Goal: Information Seeking & Learning: Learn about a topic

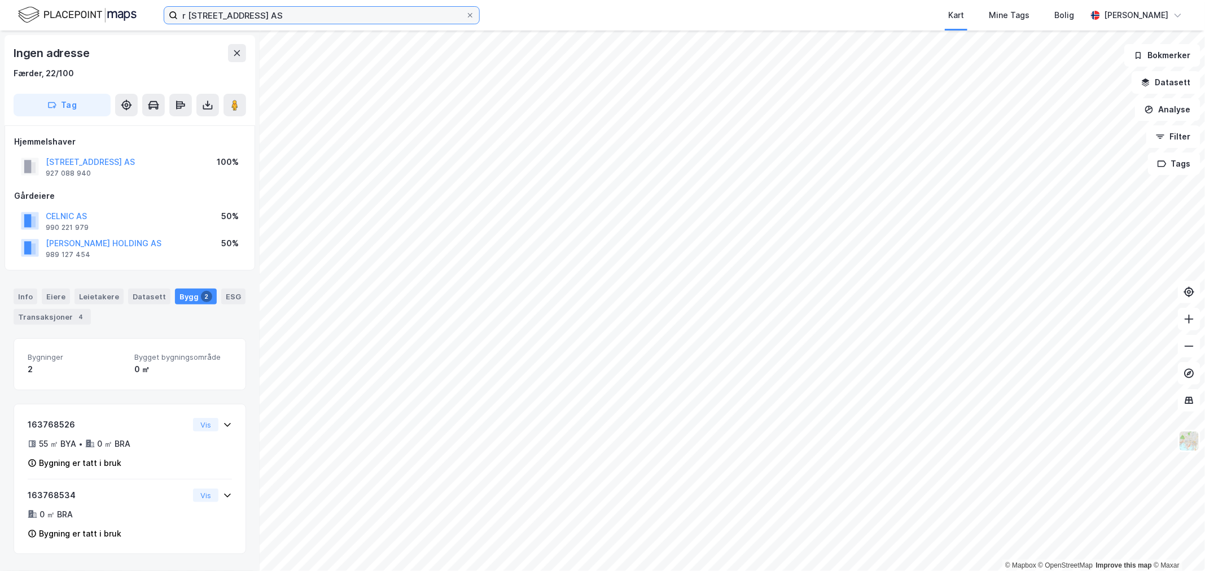
click at [247, 13] on input "r [STREET_ADDRESS] AS" at bounding box center [322, 15] width 288 height 17
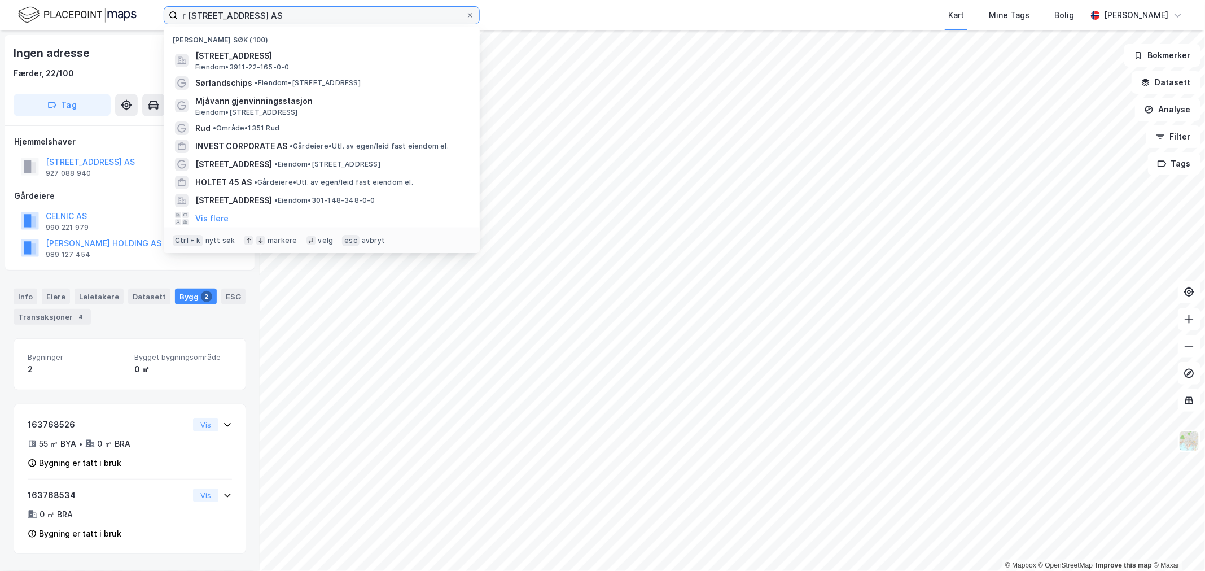
click at [247, 13] on input "r [STREET_ADDRESS] AS" at bounding box center [322, 15] width 288 height 17
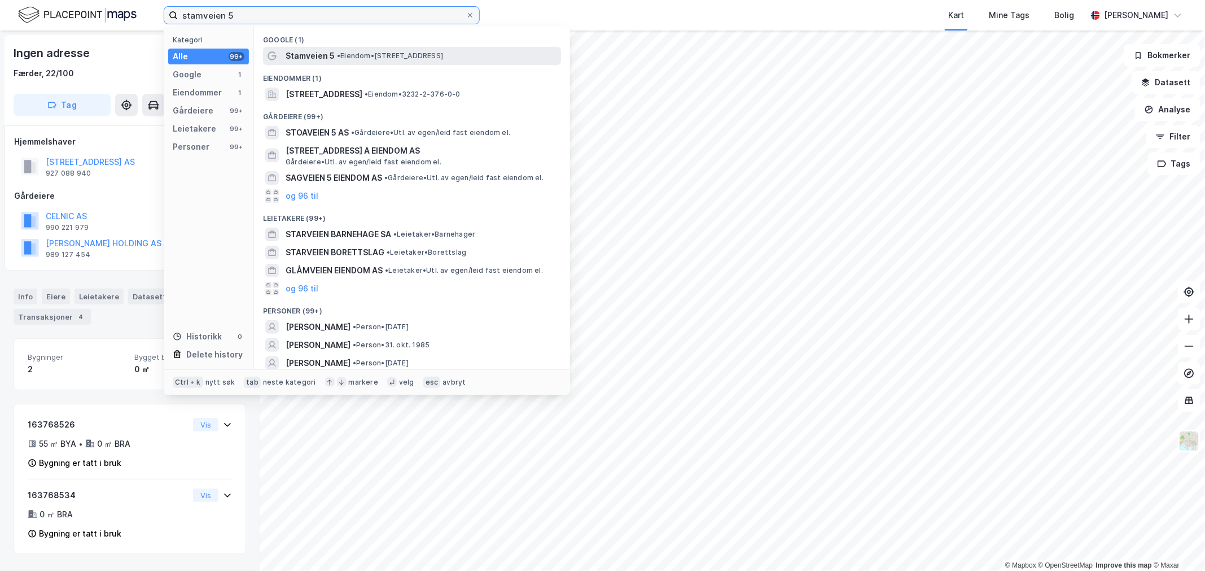
type input "stamveien 5"
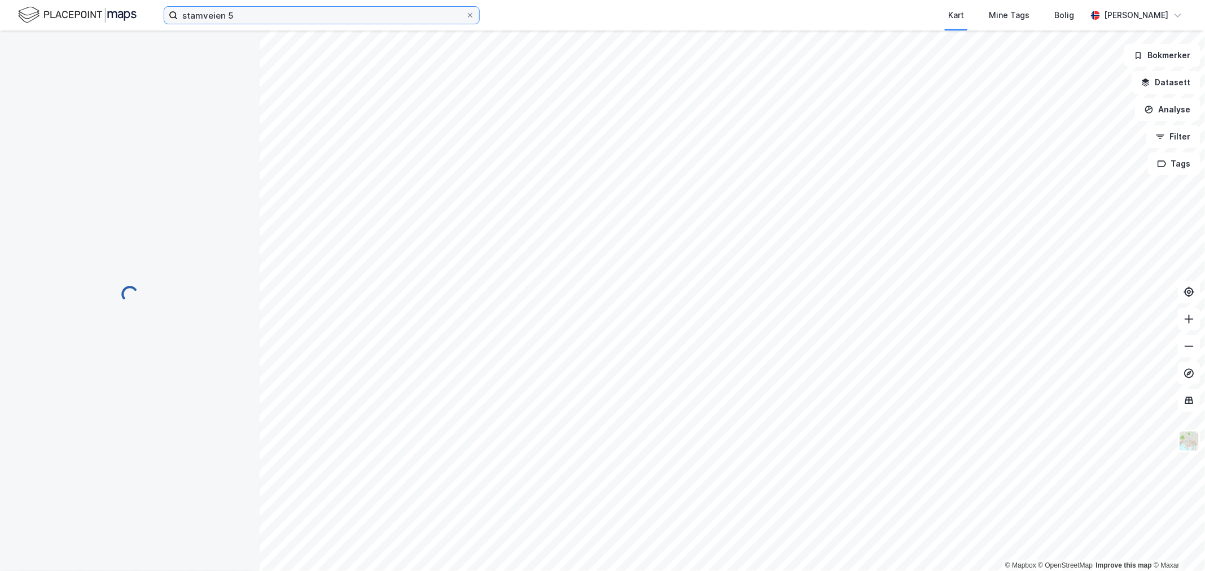
scroll to position [103, 0]
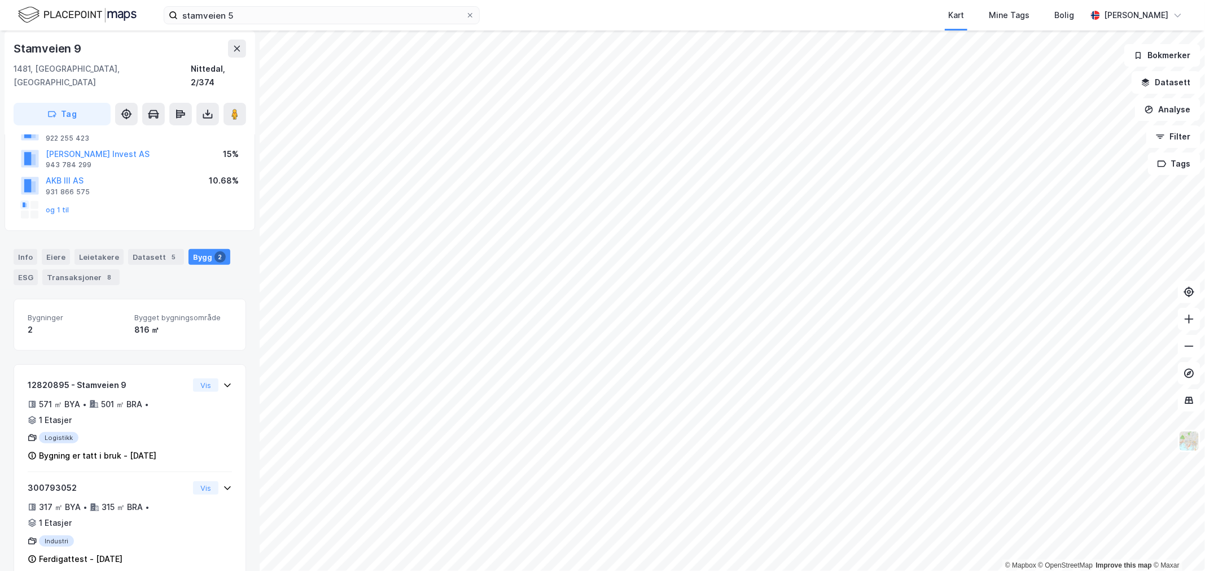
scroll to position [103, 0]
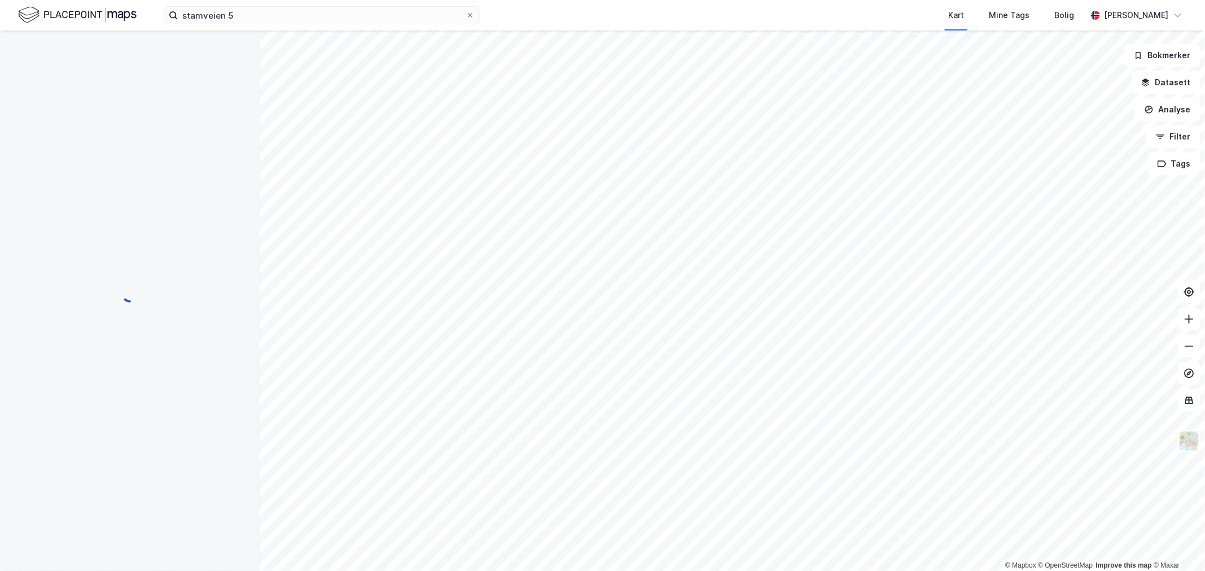
scroll to position [9, 0]
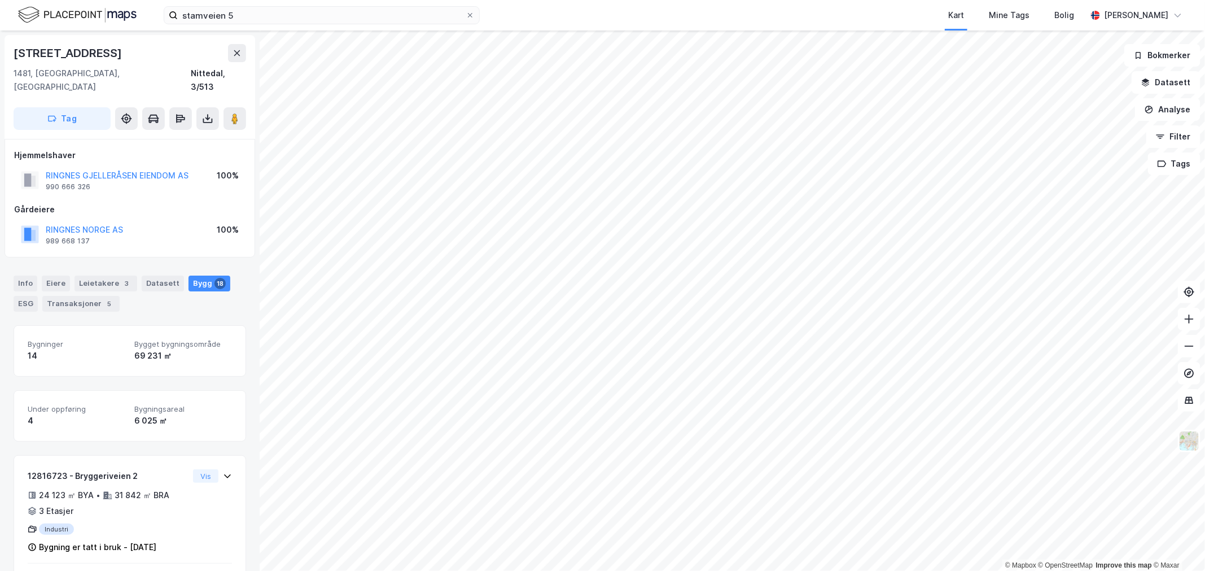
scroll to position [9, 0]
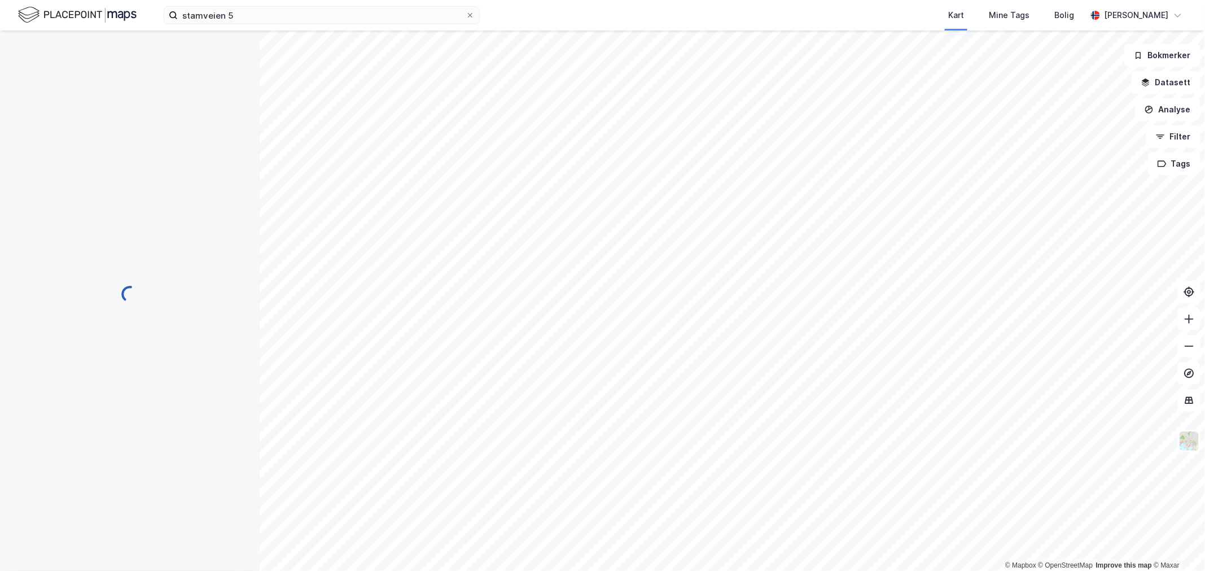
scroll to position [9, 0]
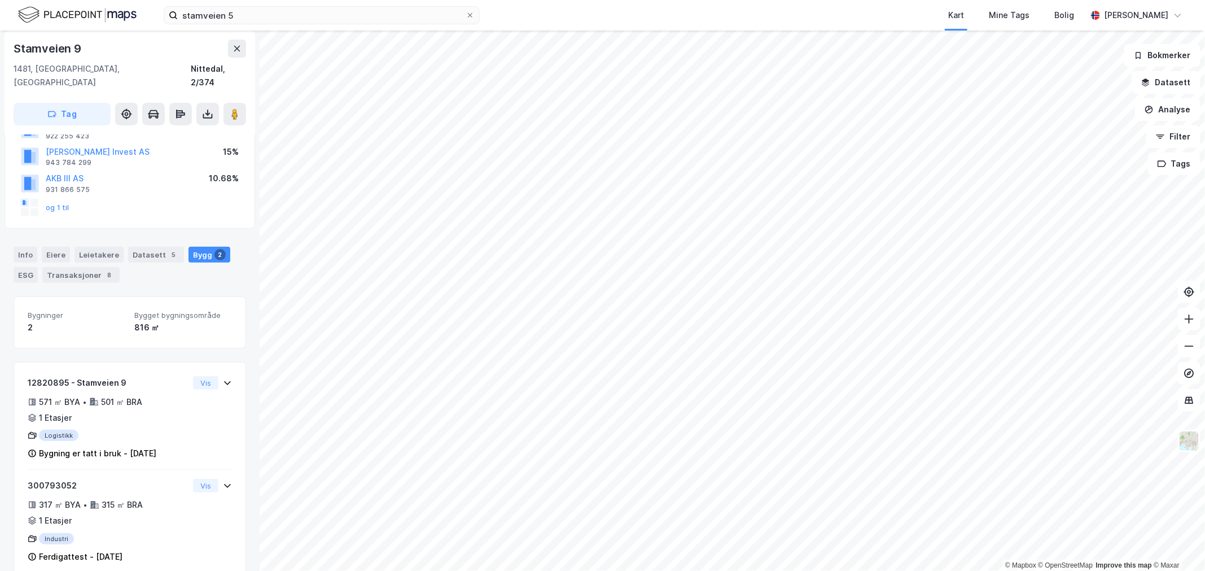
scroll to position [112, 0]
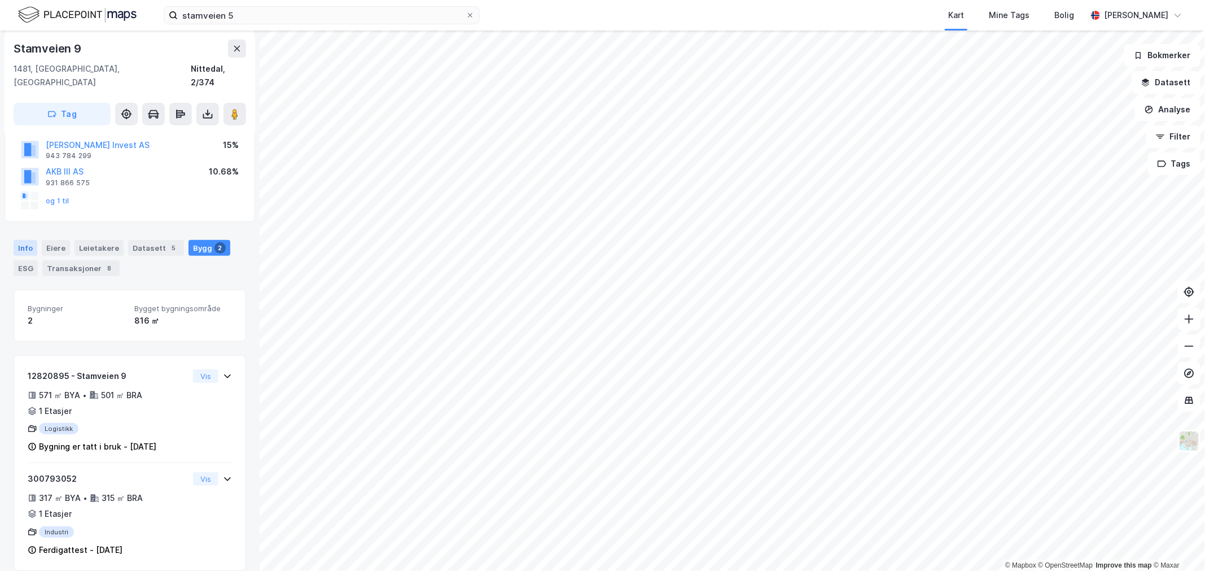
click at [23, 240] on div "Info" at bounding box center [26, 248] width 24 height 16
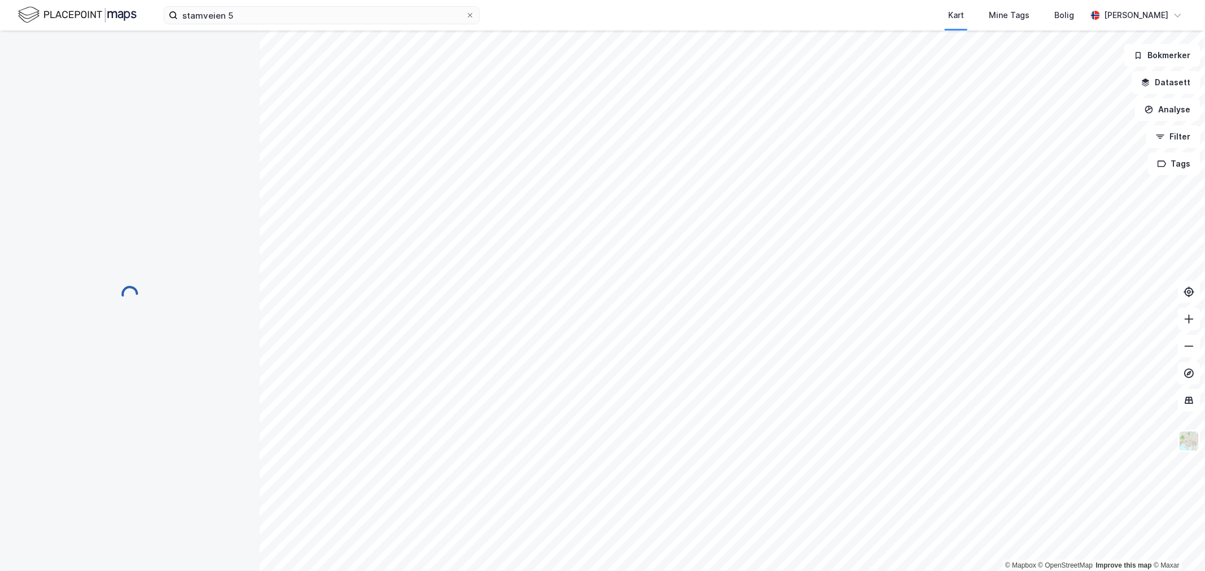
scroll to position [112, 0]
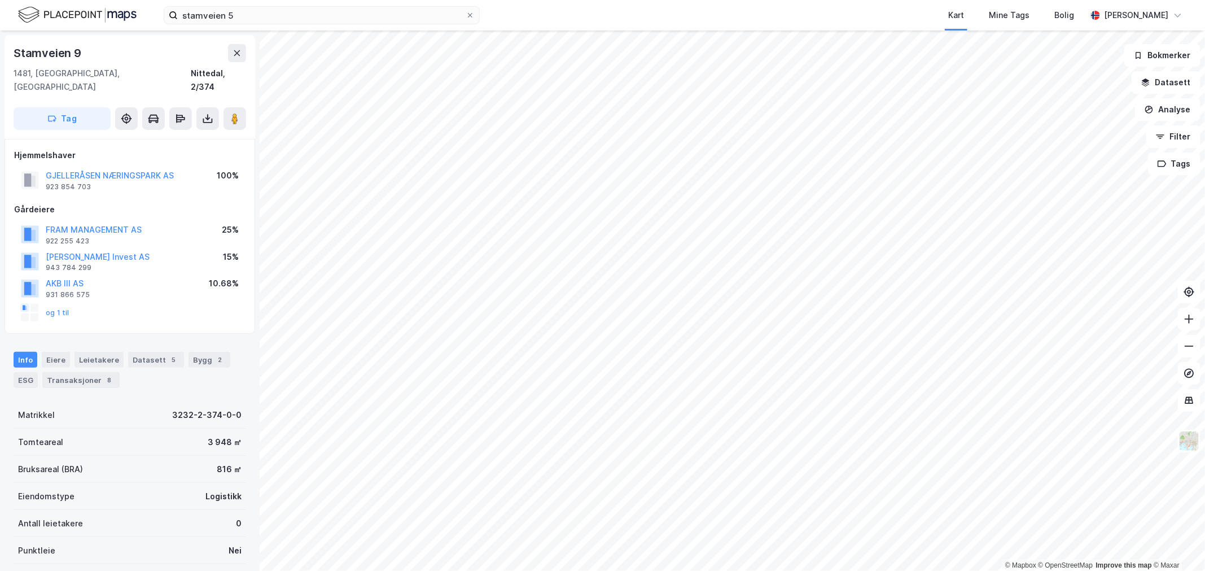
scroll to position [112, 0]
